Goal: Information Seeking & Learning: Learn about a topic

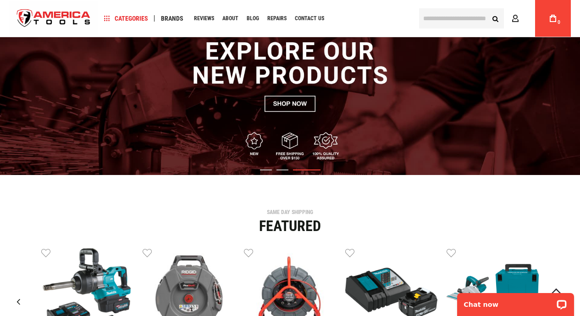
scroll to position [61, 0]
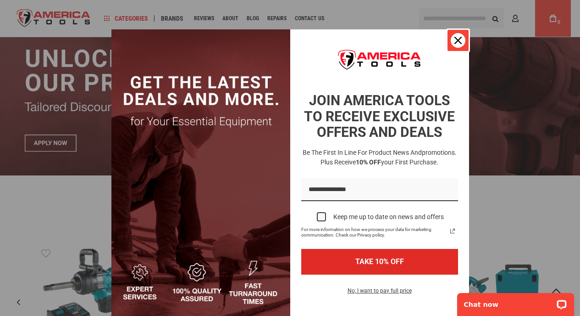
click at [458, 42] on icon "close icon" at bounding box center [458, 40] width 7 height 7
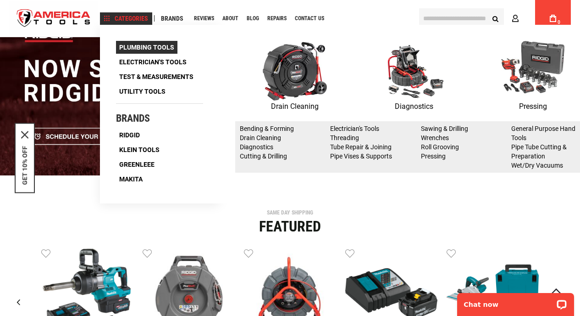
click at [140, 49] on span "Plumbing Tools" at bounding box center [146, 47] width 55 height 6
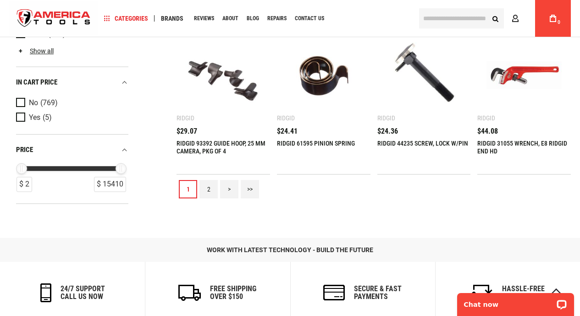
scroll to position [943, 0]
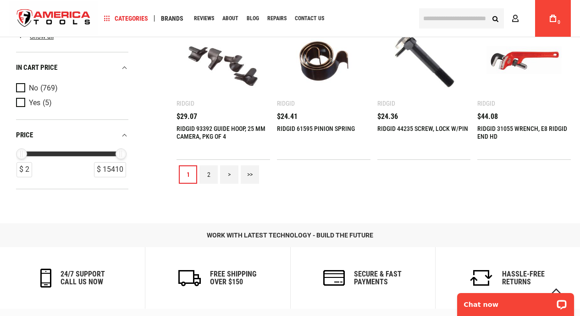
click at [210, 178] on link "2" at bounding box center [209, 174] width 18 height 18
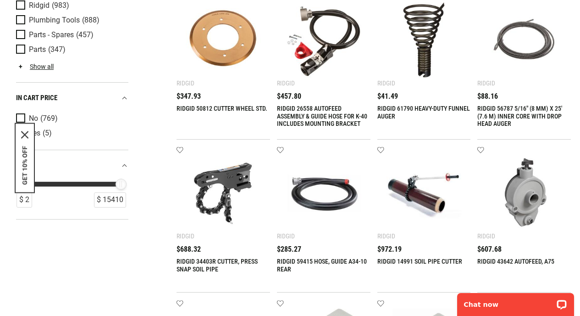
scroll to position [0, 0]
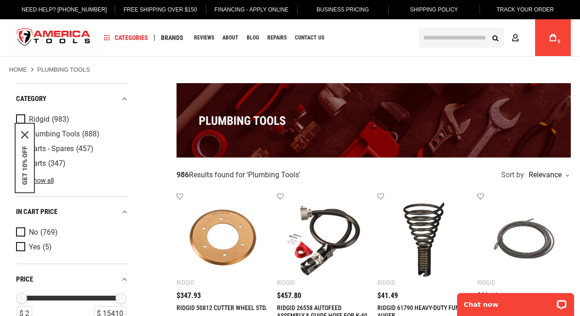
click at [26, 134] on icon "close icon" at bounding box center [24, 134] width 7 height 7
click at [35, 180] on link "Show all" at bounding box center [35, 180] width 38 height 7
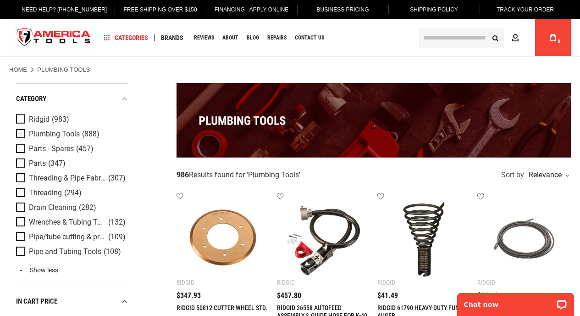
click at [63, 134] on span "Plumbing Tools" at bounding box center [54, 134] width 51 height 8
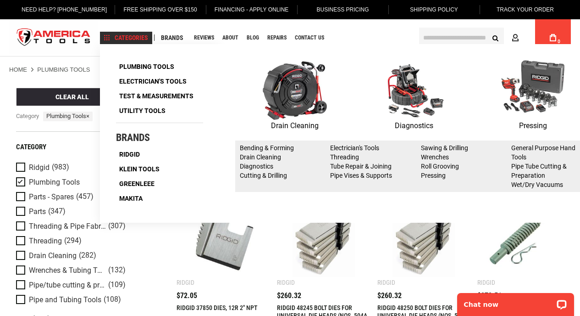
click at [412, 87] on img at bounding box center [414, 90] width 64 height 60
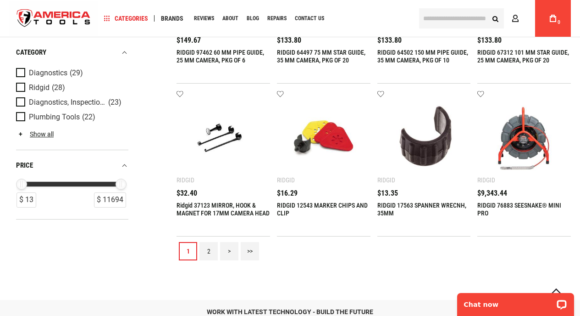
scroll to position [779, 0]
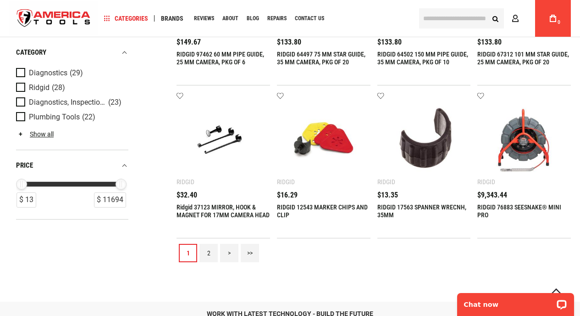
click at [206, 254] on link "2" at bounding box center [209, 253] width 18 height 18
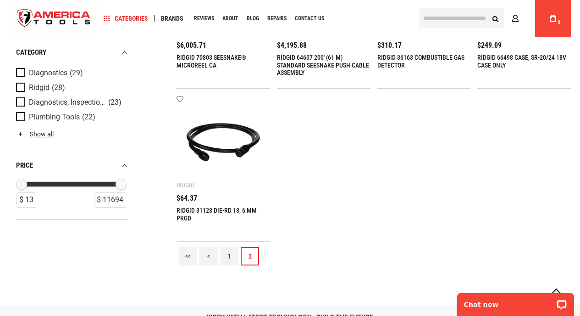
scroll to position [152, 0]
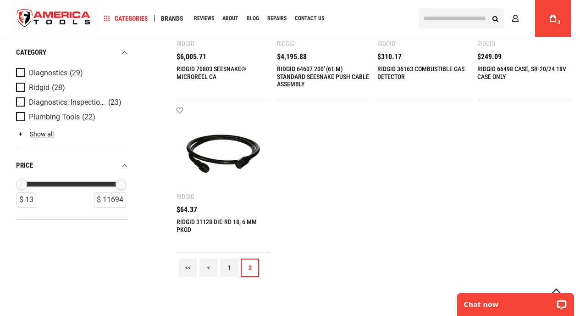
click at [227, 271] on link "1" at bounding box center [229, 267] width 18 height 18
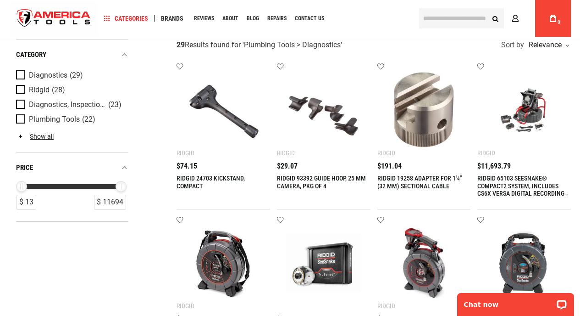
scroll to position [41, 0]
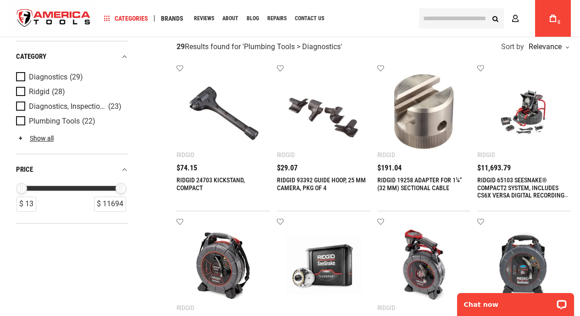
click at [528, 127] on img at bounding box center [524, 111] width 75 height 75
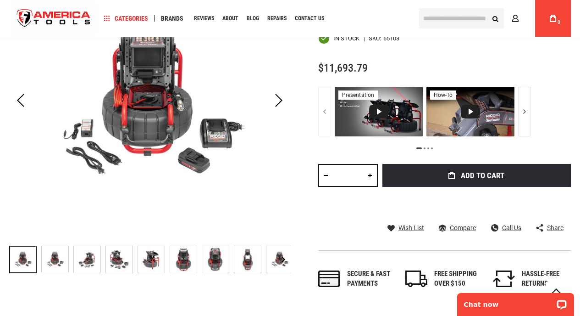
scroll to position [190, 0]
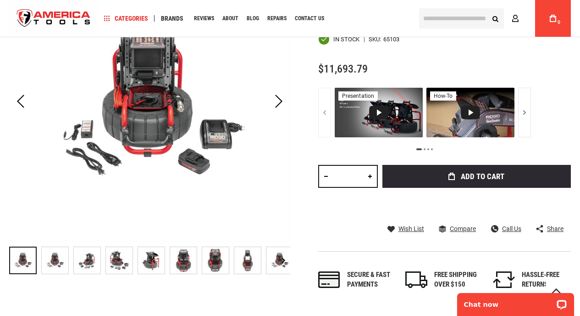
click at [52, 264] on img "RIDGID 65103 SEESNAKE® COMPACT2 SYSTEM, INCLUDES CS6X VERSA DIGITAL RECORDING M…" at bounding box center [55, 260] width 27 height 27
click at [83, 265] on img "RIDGID 65103 SEESNAKE® COMPACT2 SYSTEM, INCLUDES CS6X VERSA DIGITAL RECORDING M…" at bounding box center [87, 260] width 27 height 27
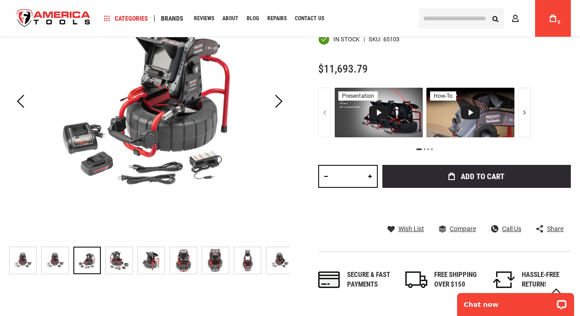
click at [116, 261] on img "RIDGID 65103 SEESNAKE® COMPACT2 SYSTEM, INCLUDES CS6X VERSA DIGITAL RECORDING M…" at bounding box center [119, 260] width 27 height 27
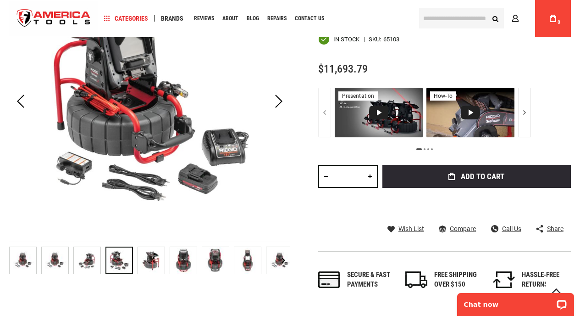
click at [153, 262] on img "RIDGID 65103 SEESNAKE® COMPACT2 SYSTEM, INCLUDES CS6X VERSA DIGITAL RECORDING M…" at bounding box center [151, 260] width 27 height 27
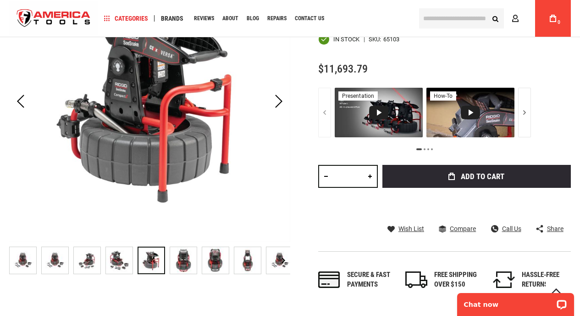
click at [184, 265] on img "RIDGID 65103 SEESNAKE® COMPACT2 SYSTEM, INCLUDES CS6X VERSA DIGITAL RECORDING M…" at bounding box center [183, 260] width 27 height 27
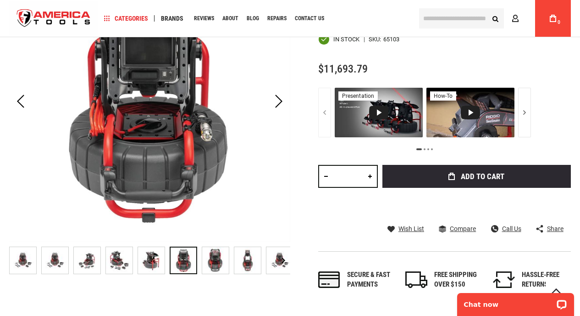
click at [204, 267] on img "RIDGID 65103 SEESNAKE® COMPACT2 SYSTEM, INCLUDES CS6X VERSA DIGITAL RECORDING M…" at bounding box center [215, 260] width 27 height 27
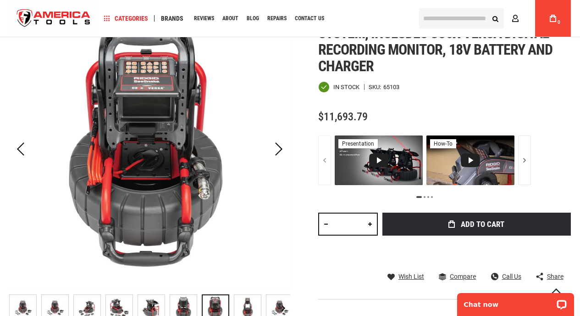
scroll to position [139, 0]
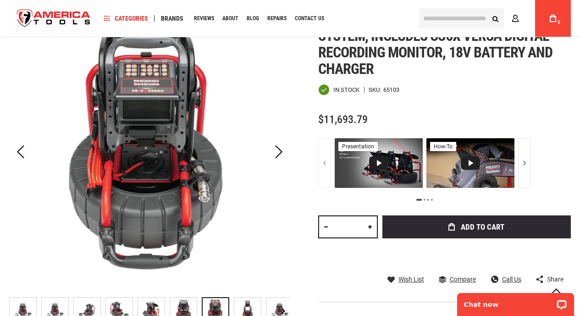
click at [251, 305] on img "RIDGID 65103 SEESNAKE® COMPACT2 SYSTEM, INCLUDES CS6X VERSA DIGITAL RECORDING M…" at bounding box center [247, 310] width 27 height 27
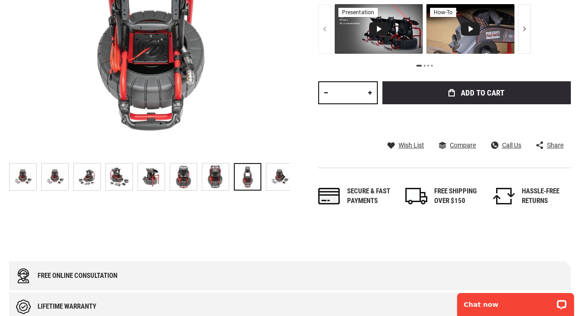
scroll to position [0, 0]
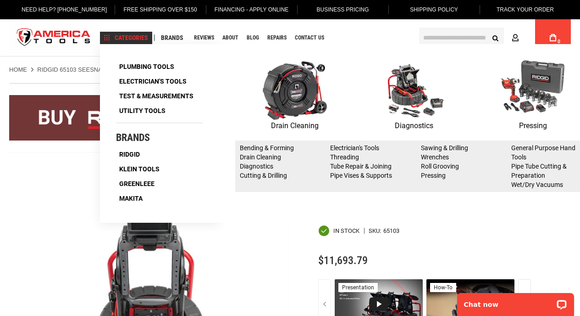
click at [407, 95] on img at bounding box center [414, 90] width 64 height 60
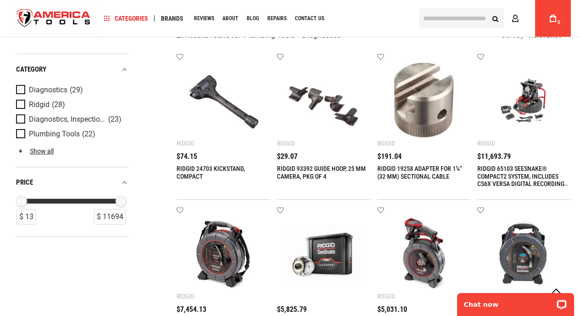
click at [21, 91] on span "Product Filters" at bounding box center [22, 90] width 13 height 10
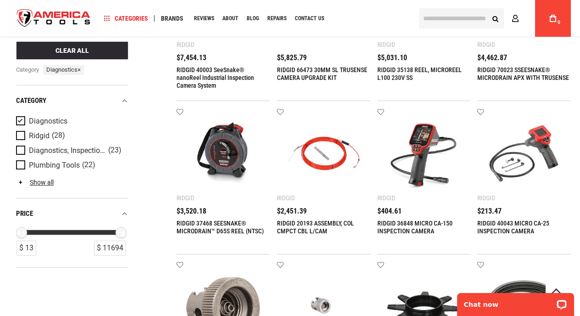
scroll to position [308, 0]
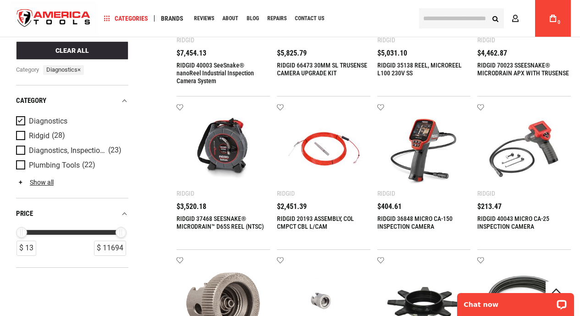
click at [433, 140] on img at bounding box center [424, 149] width 75 height 75
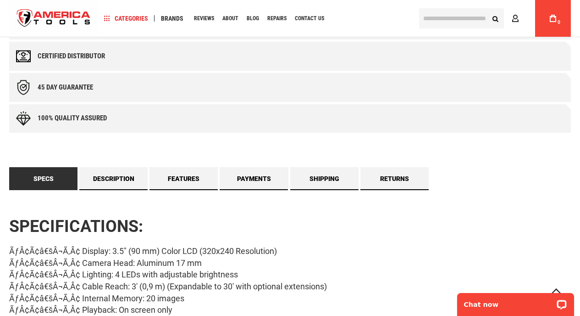
scroll to position [630, 0]
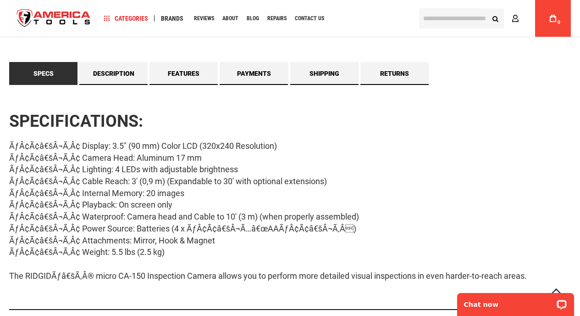
click at [242, 241] on div "ÃƒÂ¢Ã¢â€šÂ¬Ã‚Â¢ Display: 3.5" (90 mm) Color LCD (320x240 Resolution) ÃƒÂ¢Ã¢â€šÂ…" at bounding box center [290, 210] width 562 height 141
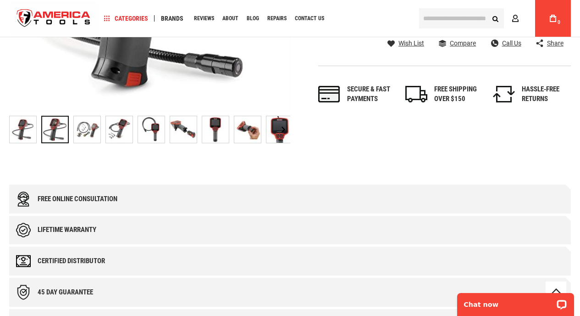
scroll to position [259, 0]
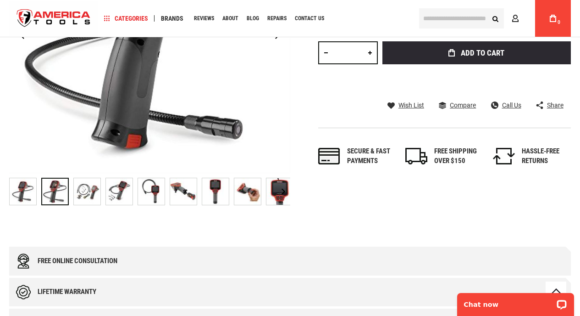
click at [84, 198] on img "RIDGID 36848 MICRO CA-150 INSPECTION CAMERA" at bounding box center [87, 191] width 27 height 27
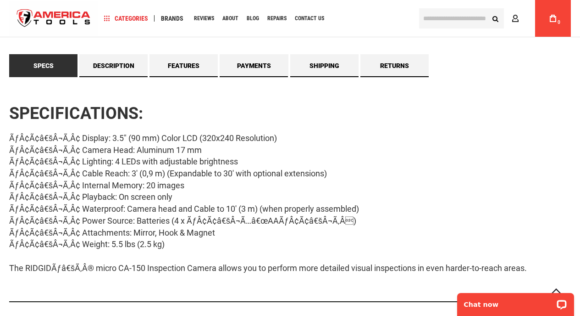
scroll to position [641, 0]
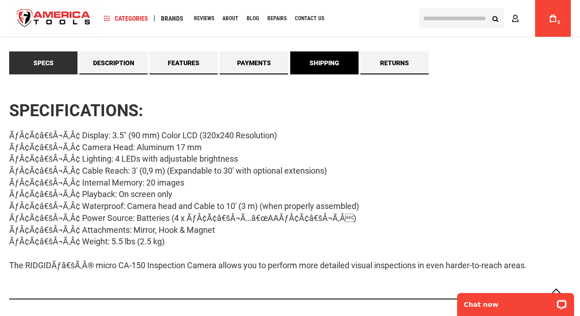
click at [325, 64] on link "Shipping" at bounding box center [324, 62] width 68 height 23
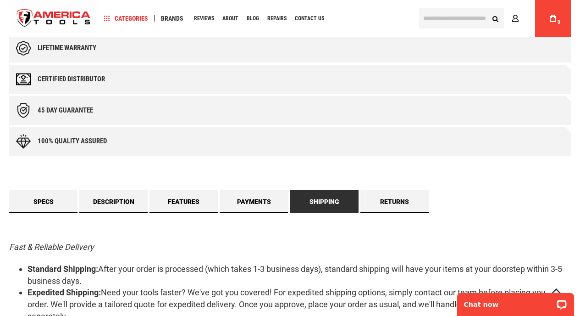
scroll to position [546, 0]
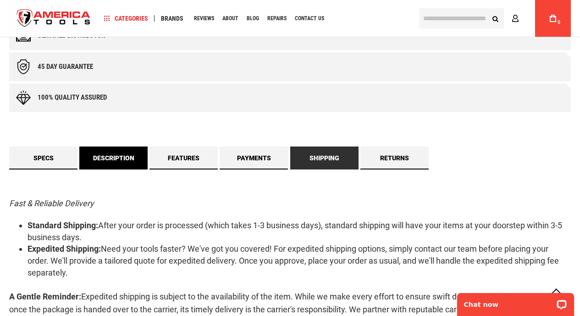
click at [110, 167] on link "Description" at bounding box center [113, 157] width 68 height 23
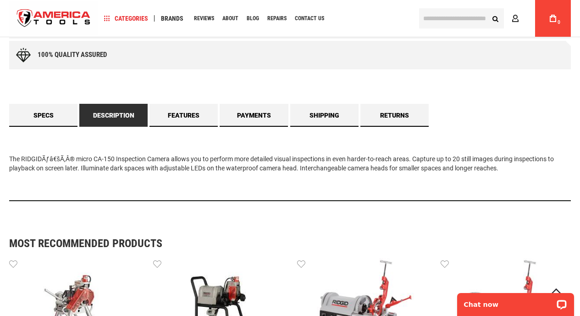
scroll to position [591, 0]
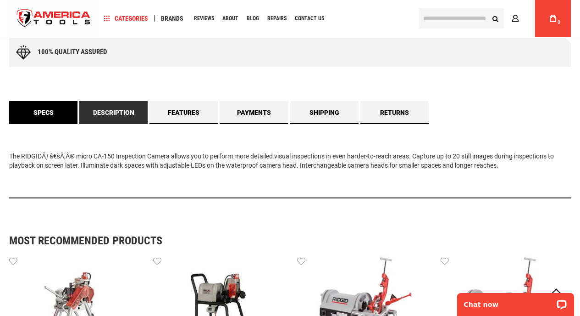
click at [36, 111] on link "Specs" at bounding box center [43, 112] width 68 height 23
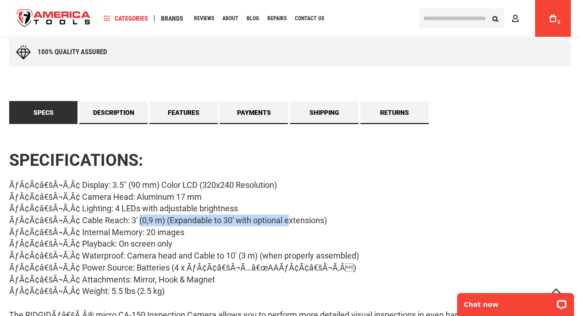
drag, startPoint x: 138, startPoint y: 218, endPoint x: 290, endPoint y: 219, distance: 151.9
click at [290, 219] on div "ÃƒÂ¢Ã¢â€šÂ¬Ã‚Â¢ Display: 3.5" (90 mm) Color LCD (320x240 Resolution) ÃƒÂ¢Ã¢â€šÂ…" at bounding box center [290, 249] width 562 height 141
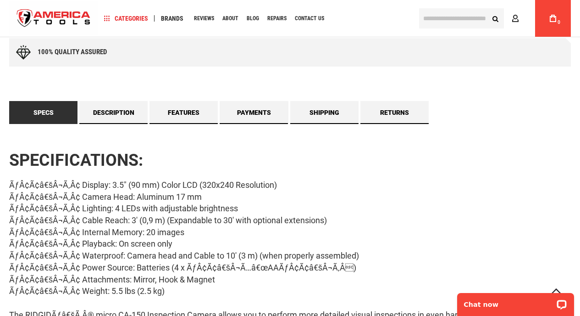
click at [381, 208] on div "ÃƒÂ¢Ã¢â€šÂ¬Ã‚Â¢ Display: 3.5" (90 mm) Color LCD (320x240 Resolution) ÃƒÂ¢Ã¢â€šÂ…" at bounding box center [290, 249] width 562 height 141
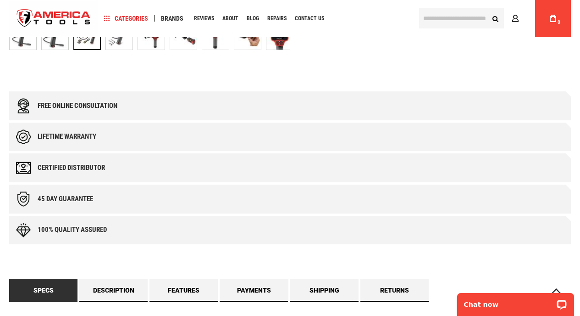
scroll to position [312, 0]
